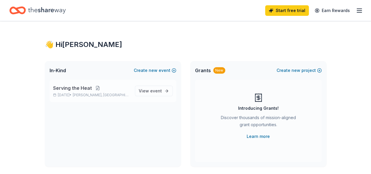
click at [102, 88] on button at bounding box center [98, 88] width 12 height 5
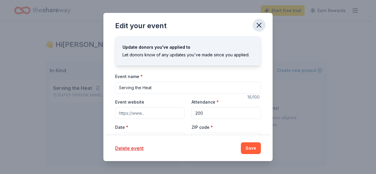
click at [258, 22] on icon "button" at bounding box center [259, 25] width 8 height 8
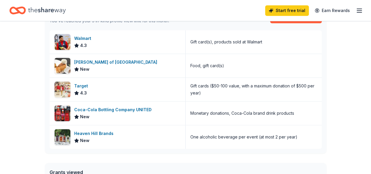
scroll to position [172, 0]
click at [103, 133] on div "Heaven Hill Brands" at bounding box center [95, 133] width 42 height 7
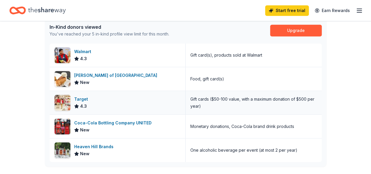
scroll to position [156, 0]
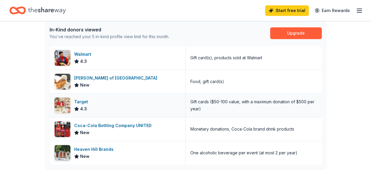
click at [83, 101] on div "Target" at bounding box center [82, 101] width 16 height 7
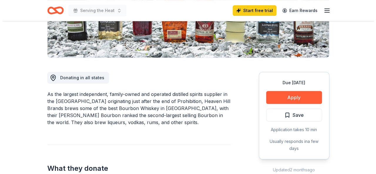
scroll to position [120, 0]
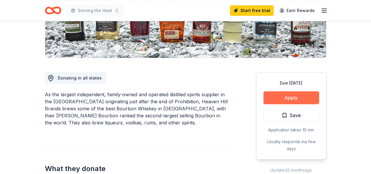
click at [304, 99] on button "Apply" at bounding box center [292, 97] width 56 height 13
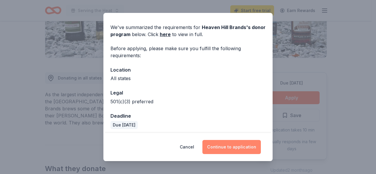
scroll to position [21, 0]
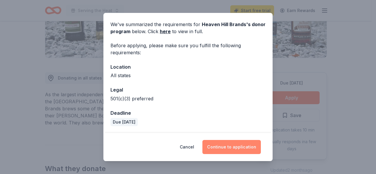
click at [233, 148] on button "Continue to application" at bounding box center [231, 147] width 58 height 14
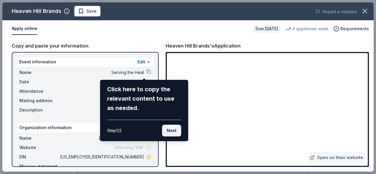
click at [173, 128] on button "Next" at bounding box center [171, 131] width 19 height 12
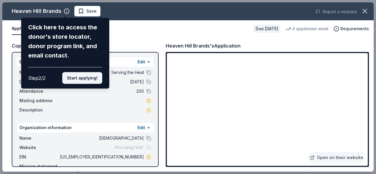
click at [93, 77] on button "Start applying!" at bounding box center [82, 78] width 40 height 12
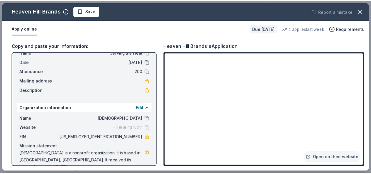
scroll to position [32, 0]
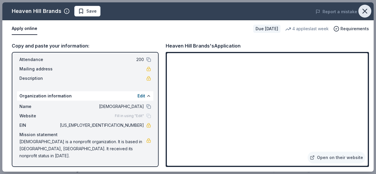
click at [364, 9] on icon "button" at bounding box center [365, 11] width 8 height 8
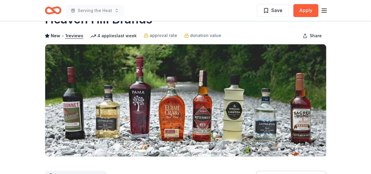
scroll to position [0, 0]
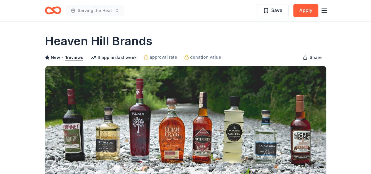
click at [325, 11] on line "button" at bounding box center [324, 11] width 5 height 0
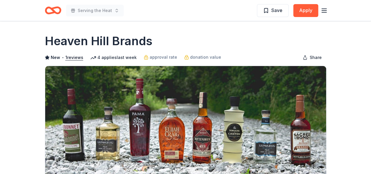
click at [50, 9] on icon "Home" at bounding box center [53, 11] width 16 height 14
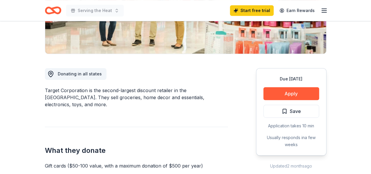
scroll to position [125, 0]
click at [295, 90] on button "Apply" at bounding box center [292, 93] width 56 height 13
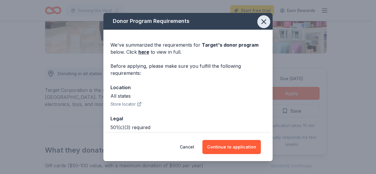
click at [262, 23] on icon "button" at bounding box center [264, 22] width 4 height 4
